Goal: Find specific page/section: Find specific page/section

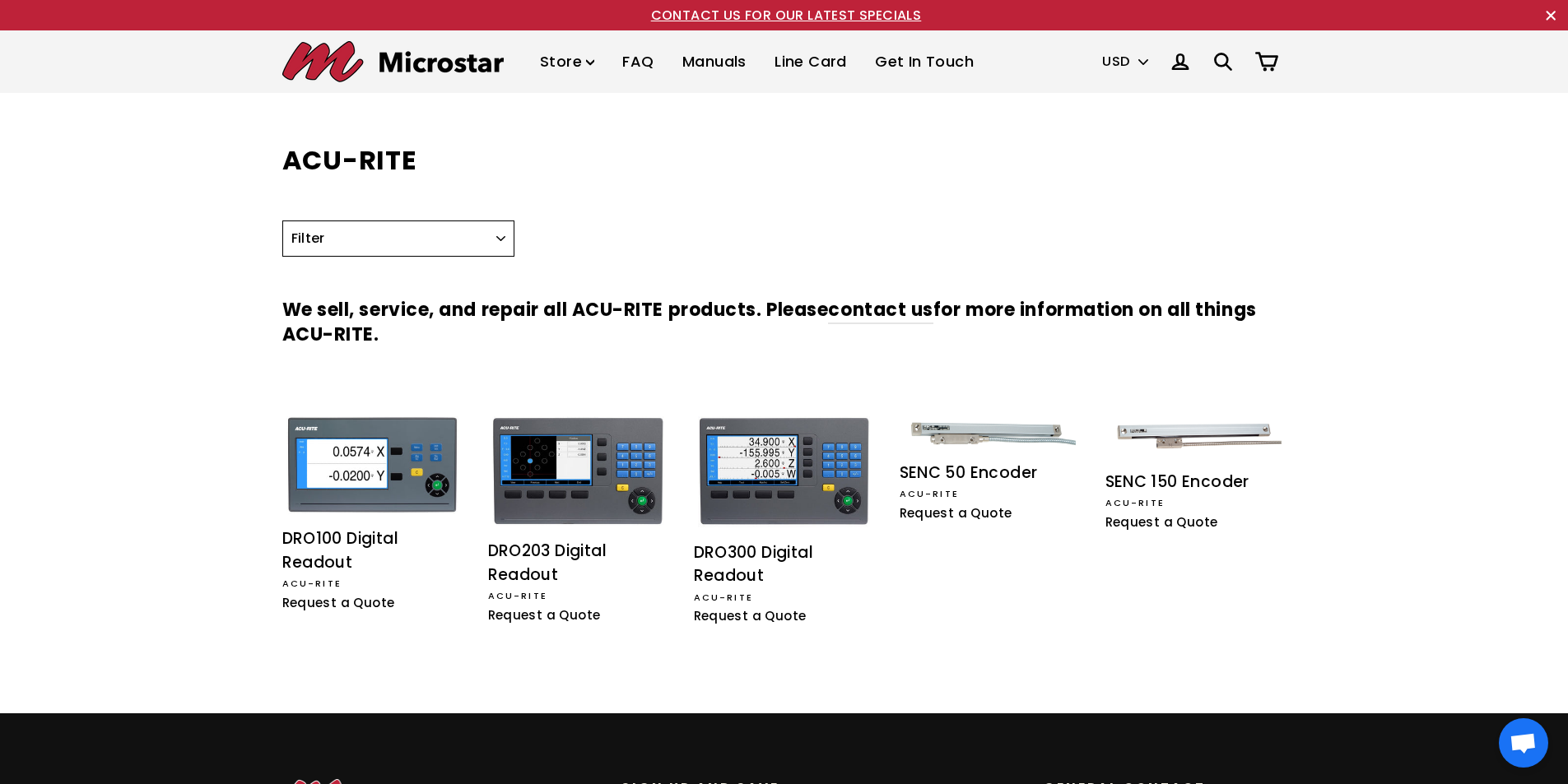
click at [501, 241] on select "Filter DRO Encoder" at bounding box center [398, 238] width 233 height 36
select select "/collections/acu-rite/dro"
click at [282, 220] on select "Filter DRO Encoder" at bounding box center [398, 238] width 233 height 36
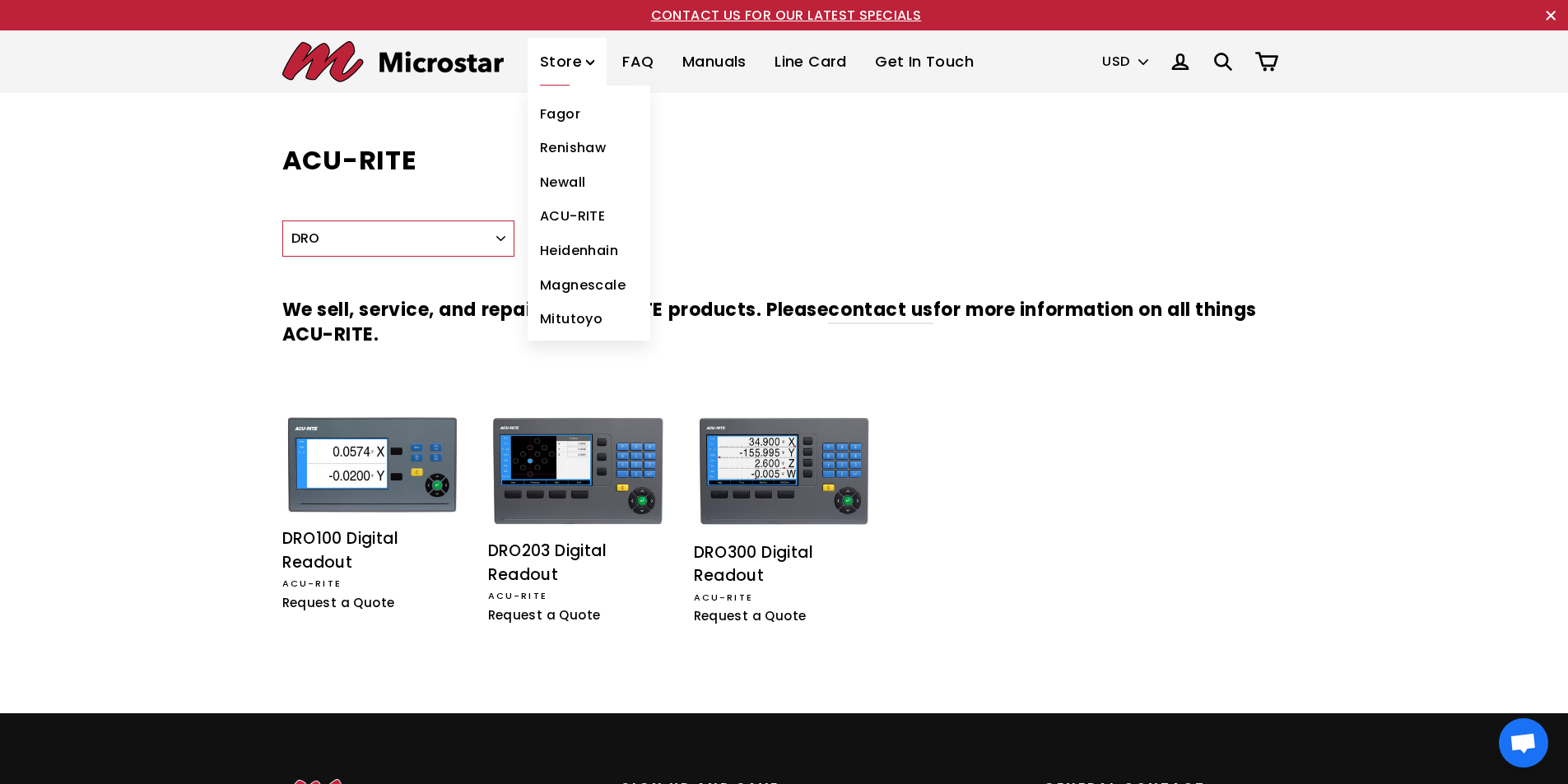
click at [592, 214] on link "ACU-RITE" at bounding box center [589, 216] width 123 height 35
